Goal: Task Accomplishment & Management: Manage account settings

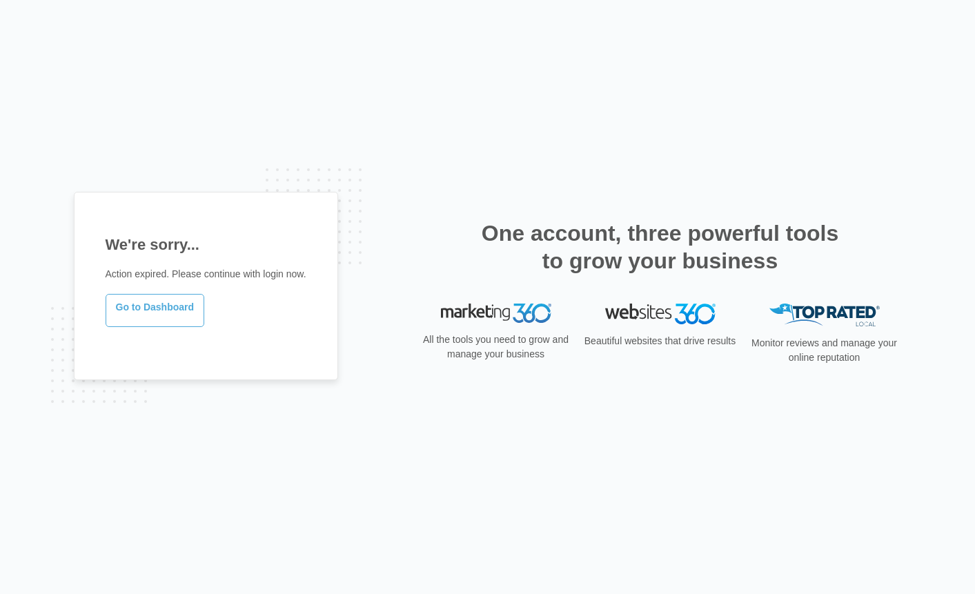
click at [166, 313] on link "Go to Dashboard" at bounding box center [155, 310] width 99 height 33
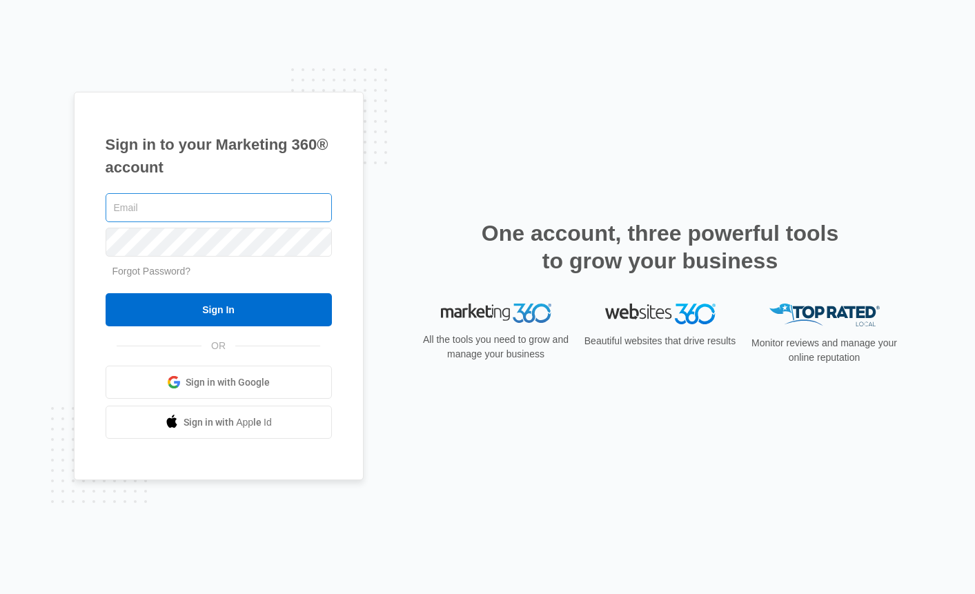
click at [166, 212] on input "text" at bounding box center [219, 207] width 226 height 29
type input "[EMAIL_ADDRESS][DOMAIN_NAME]"
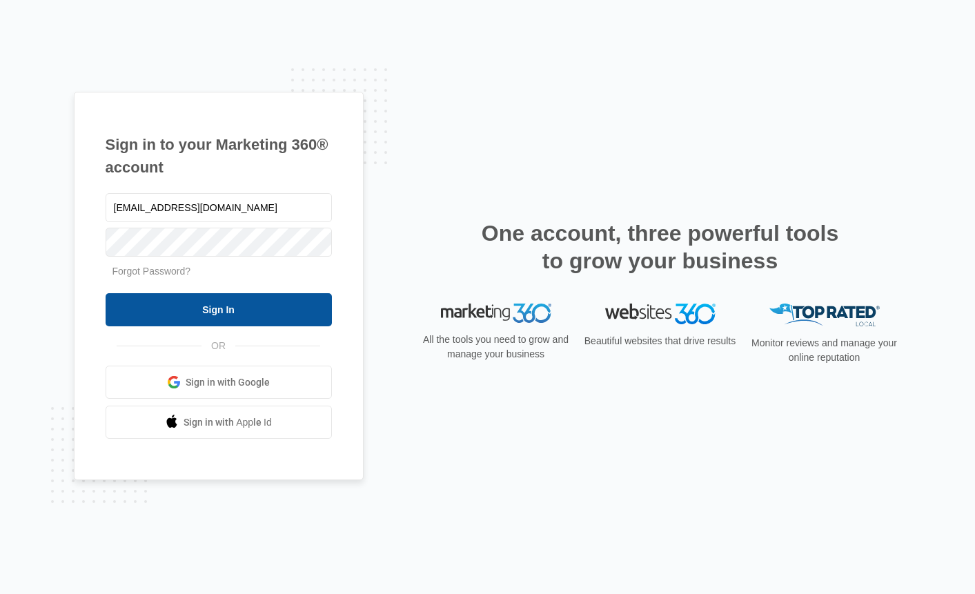
click at [237, 310] on input "Sign In" at bounding box center [219, 309] width 226 height 33
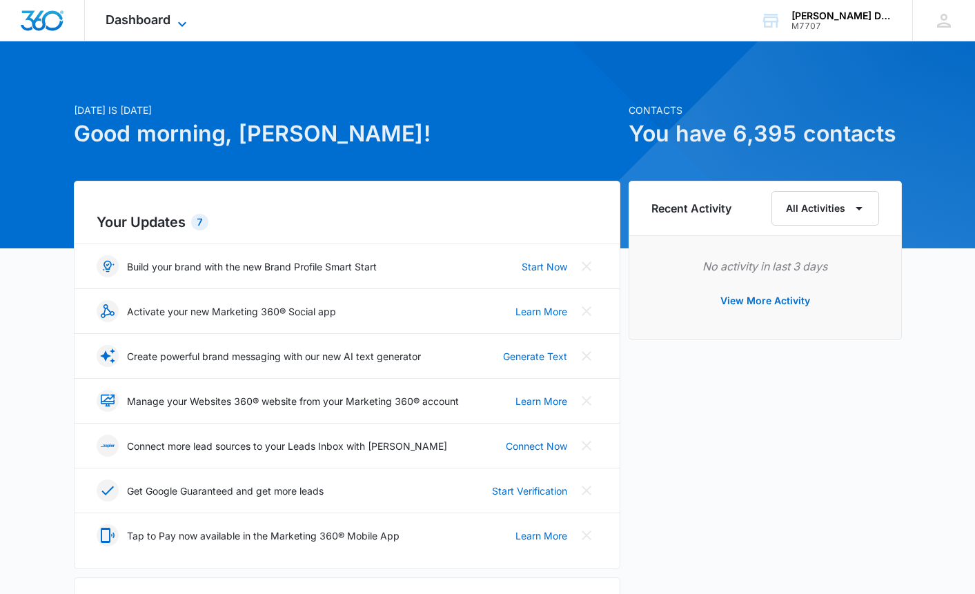
click at [178, 23] on icon at bounding box center [182, 24] width 17 height 17
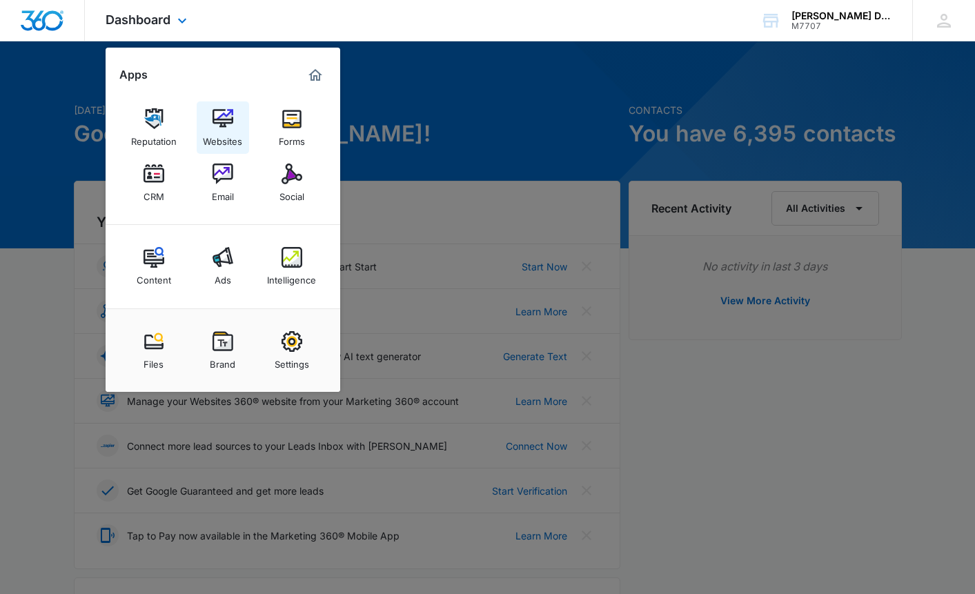
click at [223, 116] on img at bounding box center [222, 118] width 21 height 21
